Goal: Task Accomplishment & Management: Use online tool/utility

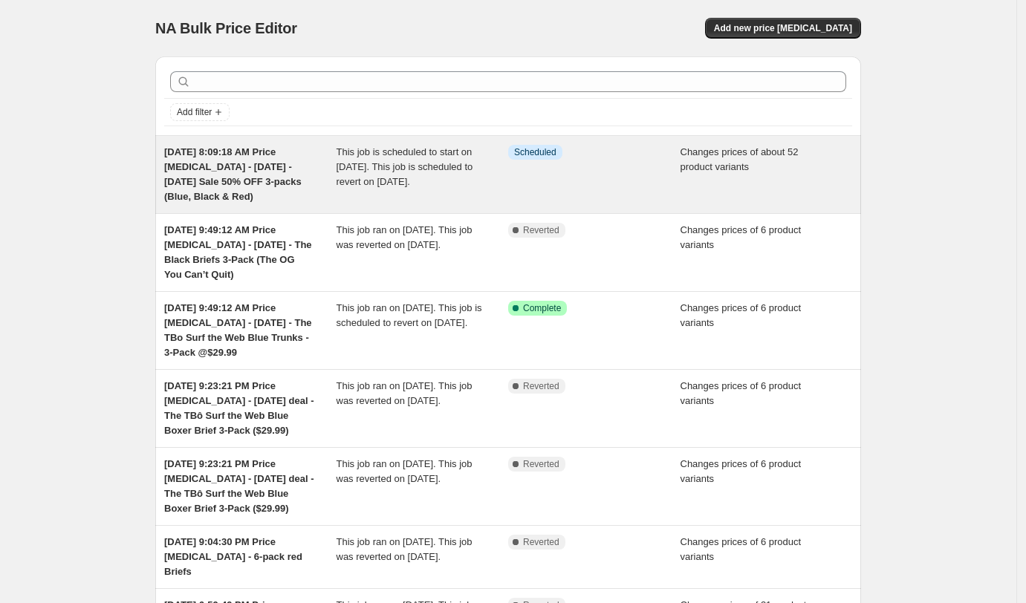
click at [276, 172] on div "[DATE] 8:09:18 AM Price [MEDICAL_DATA] - [DATE] - [DATE] Sale 50% OFF 3-packs (…" at bounding box center [250, 174] width 172 height 59
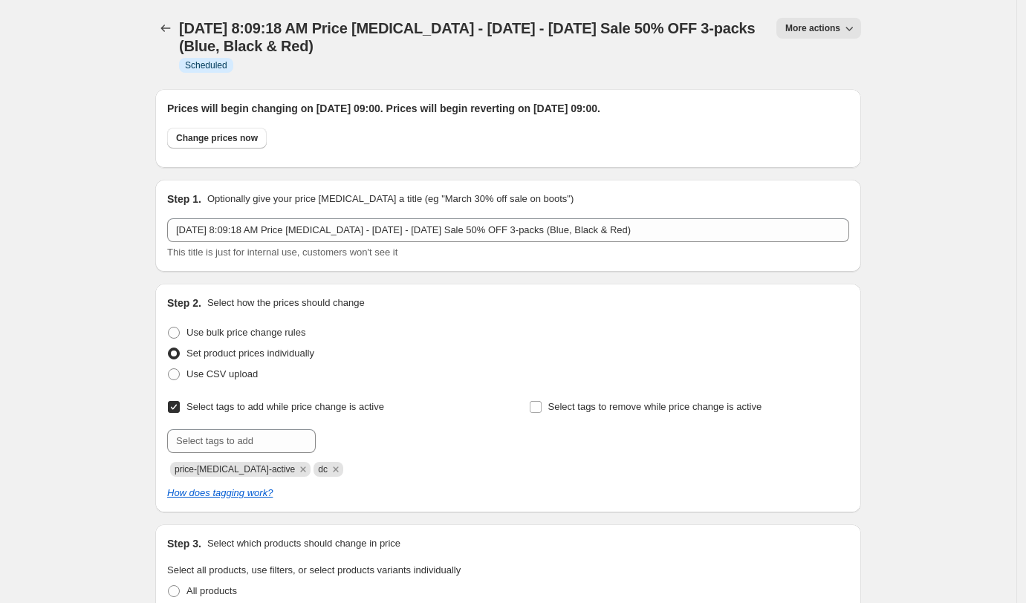
click at [815, 25] on span "More actions" at bounding box center [812, 28] width 55 height 12
click at [541, 39] on h1 "[DATE] 8:09:18 AM Price [MEDICAL_DATA] - [DATE] - [DATE] Sale 50% OFF 3-packs (…" at bounding box center [468, 37] width 579 height 36
click at [202, 134] on span "Change prices now" at bounding box center [217, 138] width 82 height 12
radio input "true"
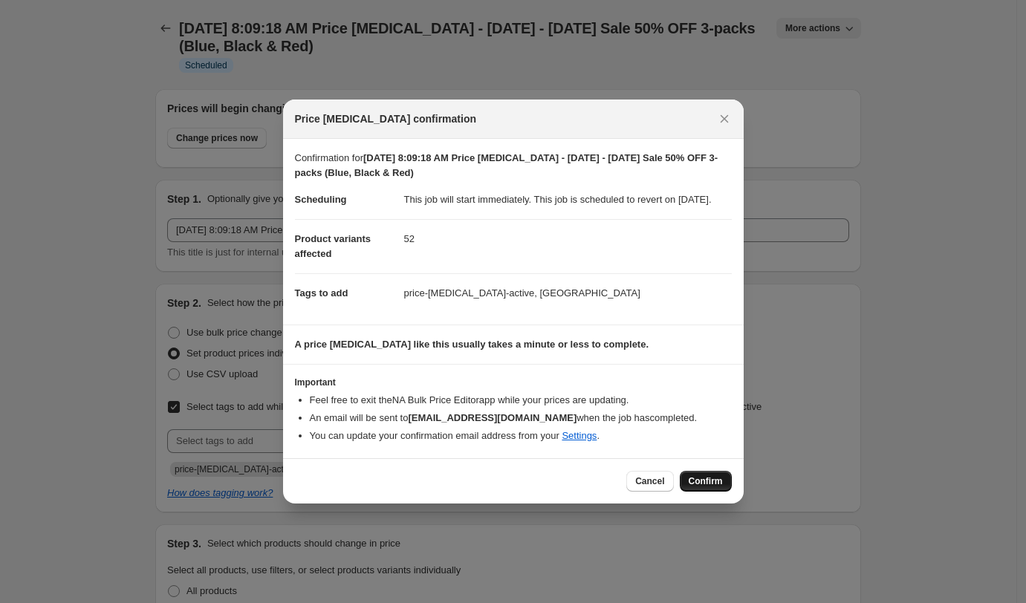
click at [709, 486] on span "Confirm" at bounding box center [705, 481] width 34 height 12
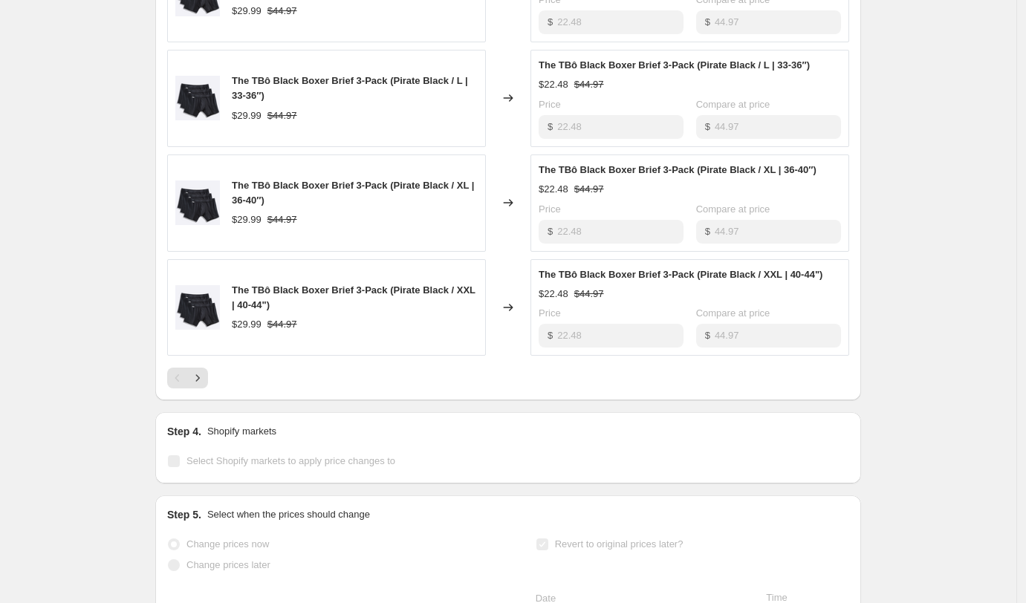
scroll to position [991, 0]
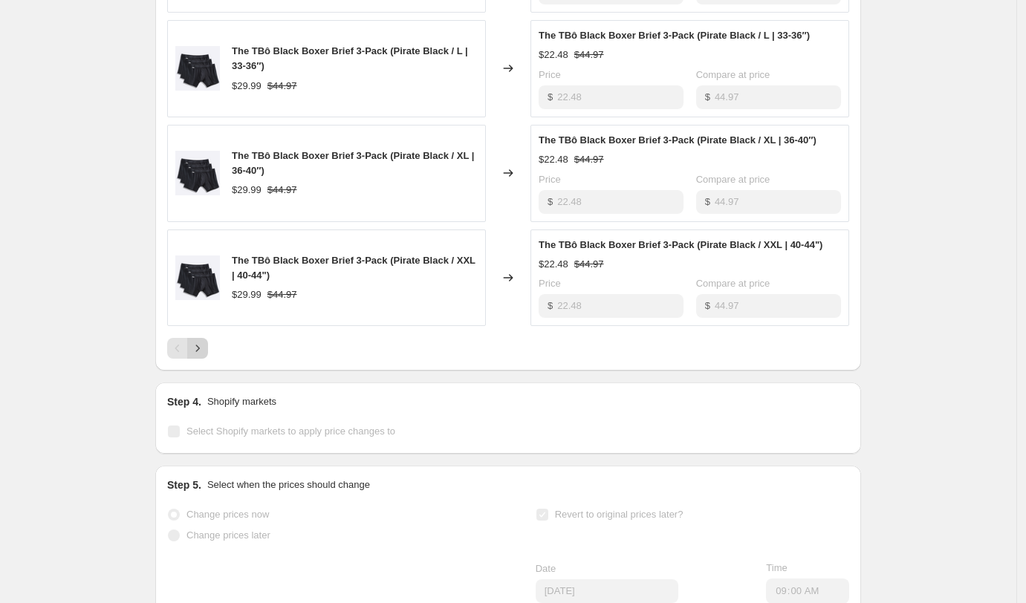
click at [203, 356] on icon "Next" at bounding box center [197, 348] width 15 height 15
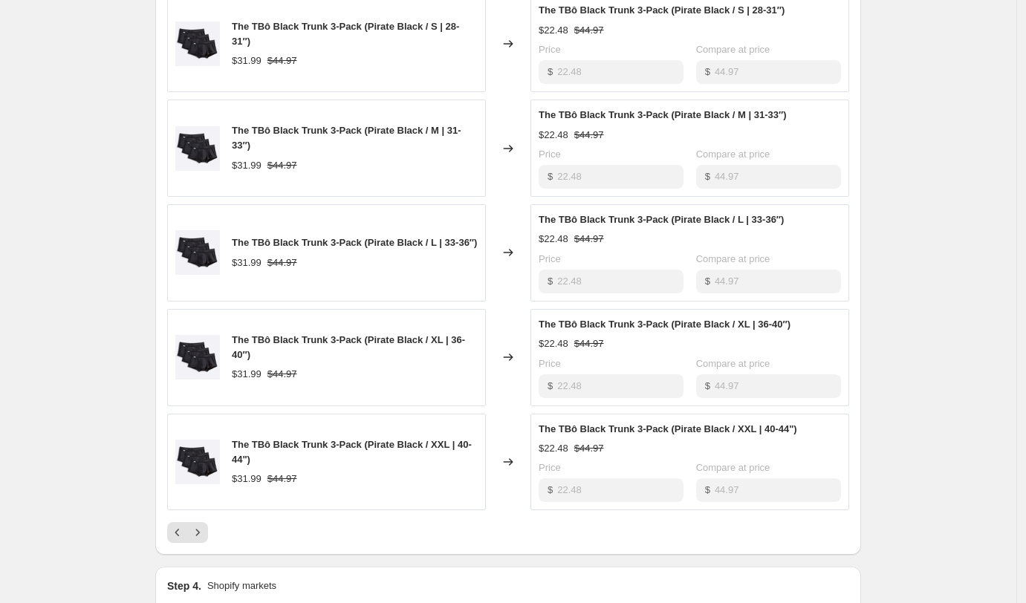
scroll to position [810, 0]
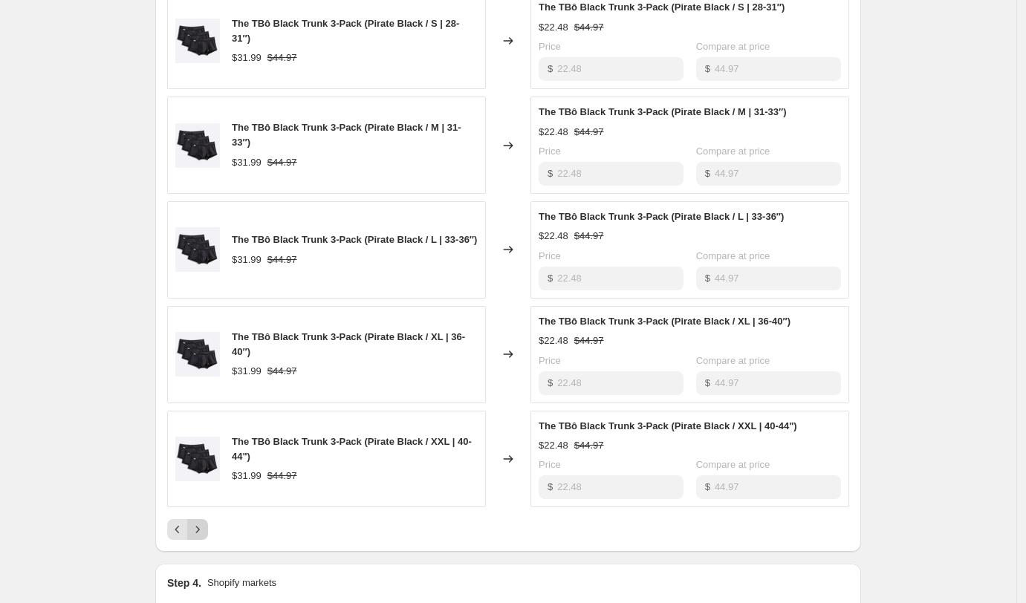
click at [205, 537] on icon "Next" at bounding box center [197, 529] width 15 height 15
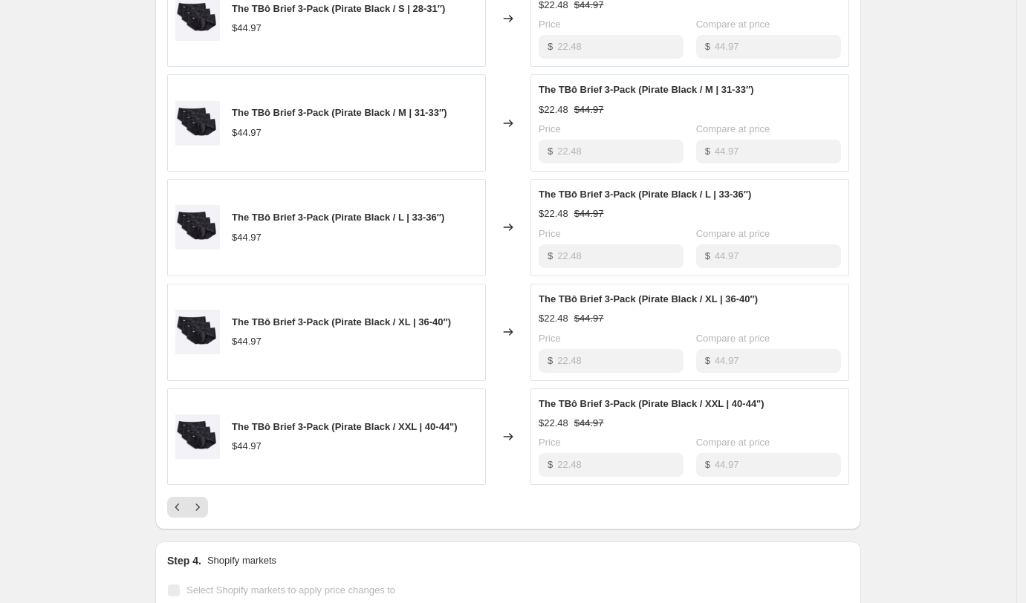
scroll to position [921, 0]
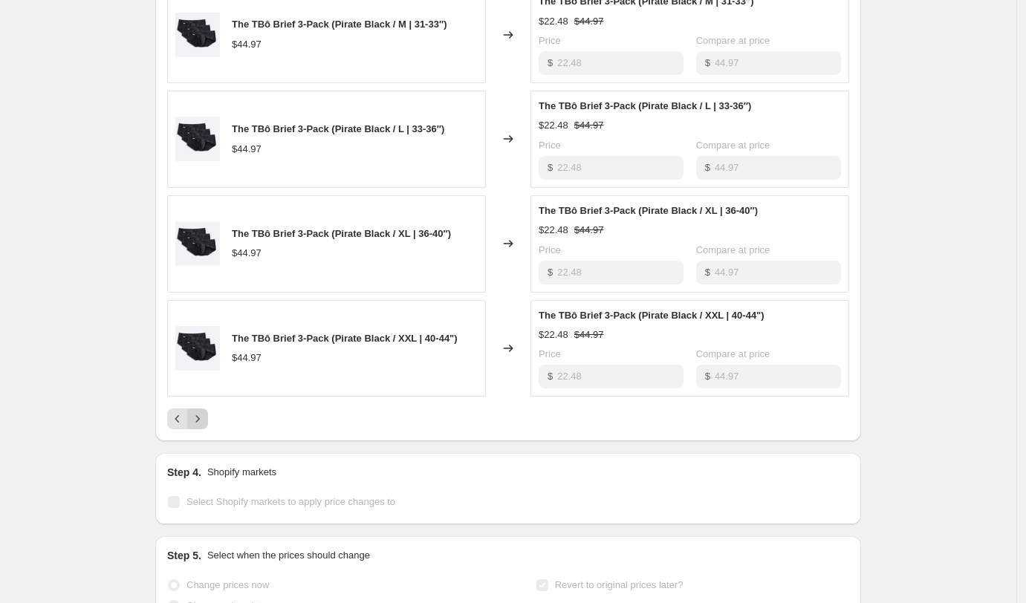
click at [204, 426] on icon "Next" at bounding box center [197, 418] width 15 height 15
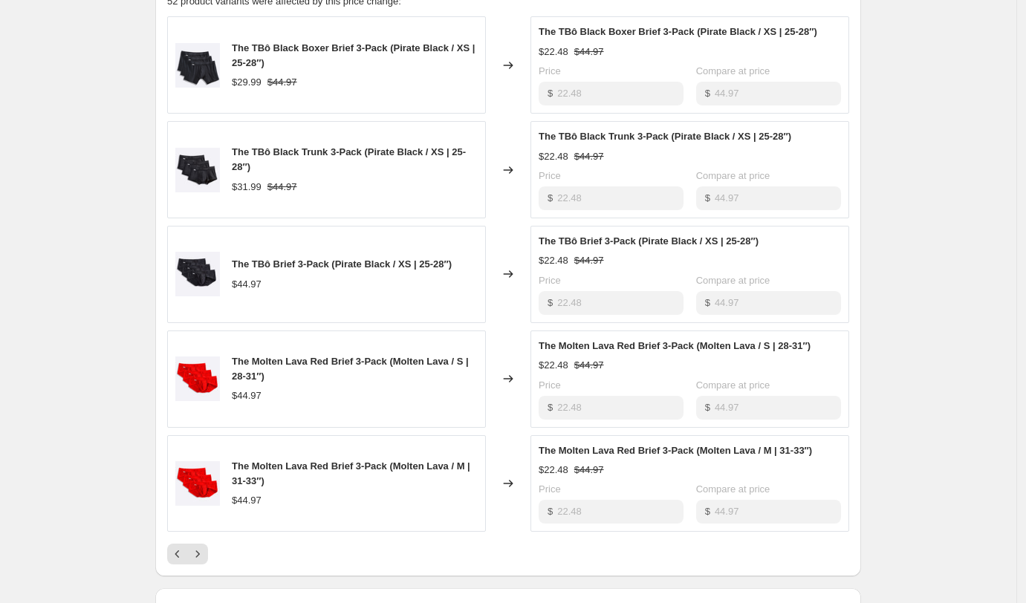
scroll to position [790, 0]
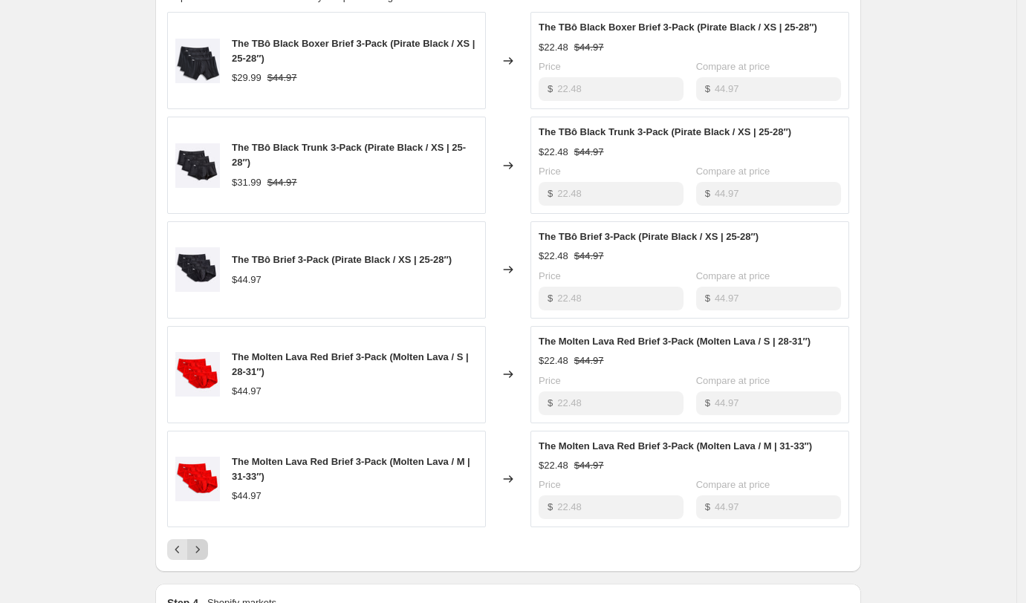
click at [202, 557] on icon "Next" at bounding box center [197, 549] width 15 height 15
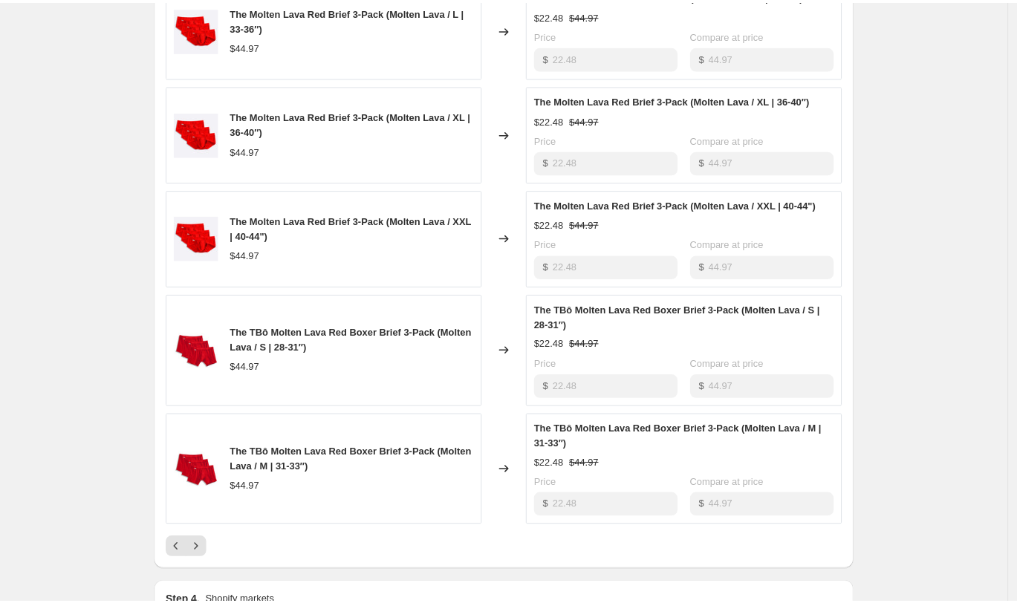
scroll to position [865, 0]
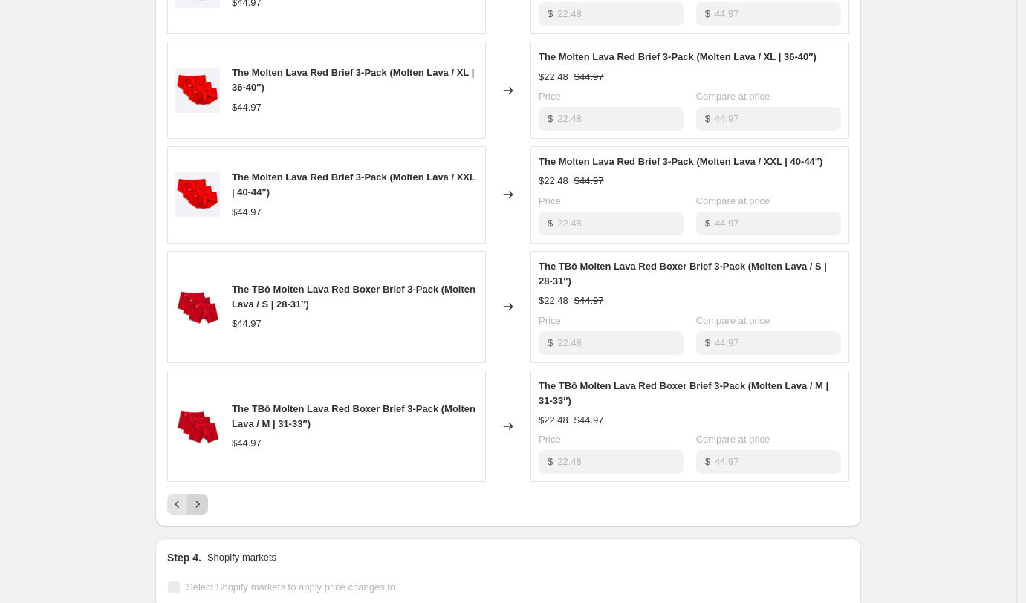
click at [195, 512] on icon "Next" at bounding box center [197, 504] width 15 height 15
